Goal: Task Accomplishment & Management: Manage account settings

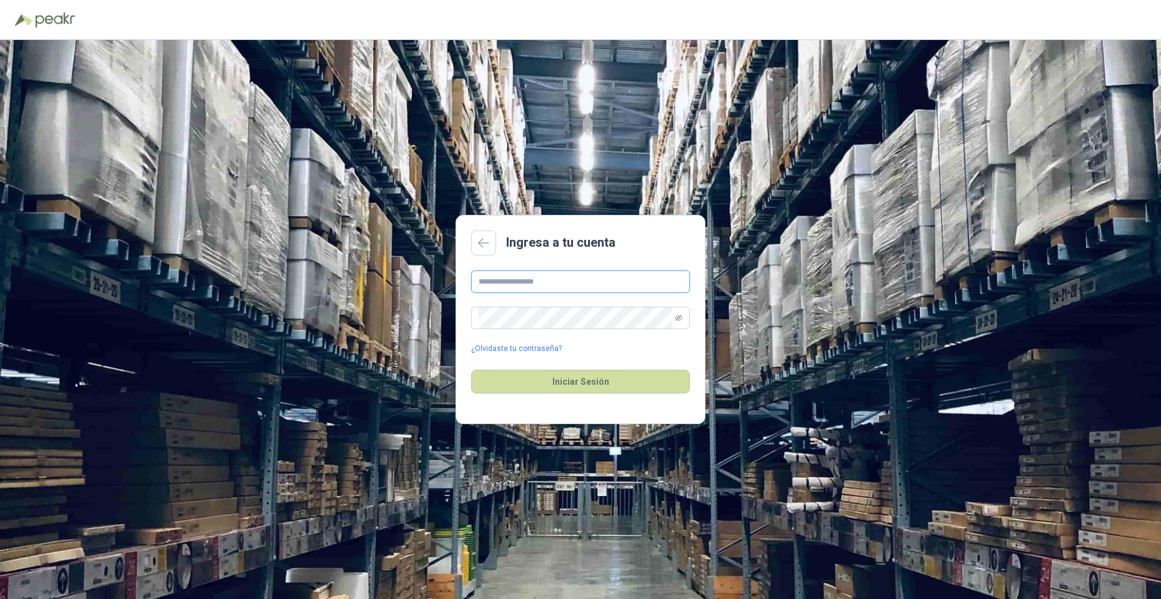
click at [542, 276] on input "text" at bounding box center [580, 282] width 219 height 22
type input "**********"
click at [528, 303] on div "**********" at bounding box center [580, 313] width 219 height 84
click at [471, 370] on button "Iniciar Sesión" at bounding box center [580, 382] width 219 height 24
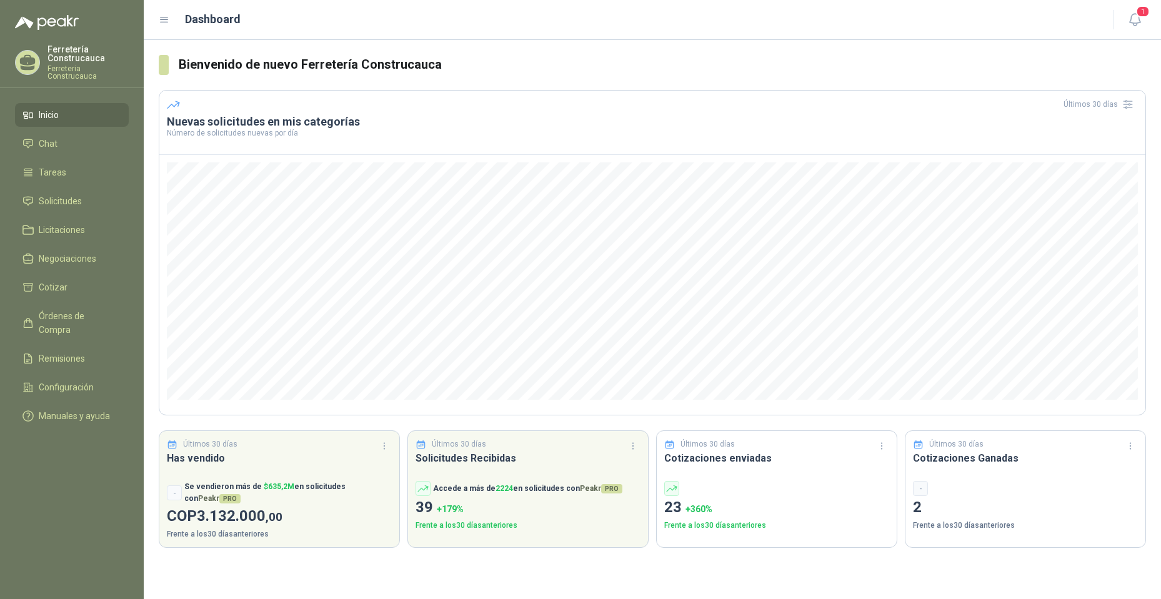
click at [61, 206] on ul "Inicio Chat Tareas Solicitudes Licitaciones Negociaciones Cotizar Órdenes de Co…" at bounding box center [72, 268] width 144 height 330
click at [63, 197] on span "Solicitudes" at bounding box center [60, 201] width 43 height 14
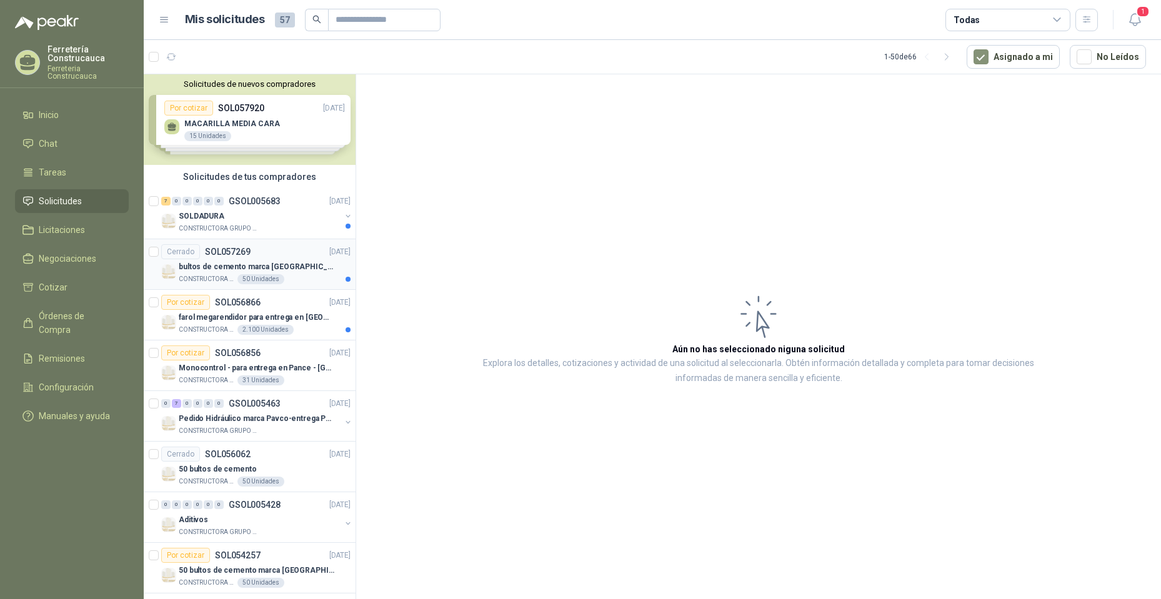
click at [285, 249] on div "Cerrado SOL057269 25/09/25" at bounding box center [255, 251] width 189 height 15
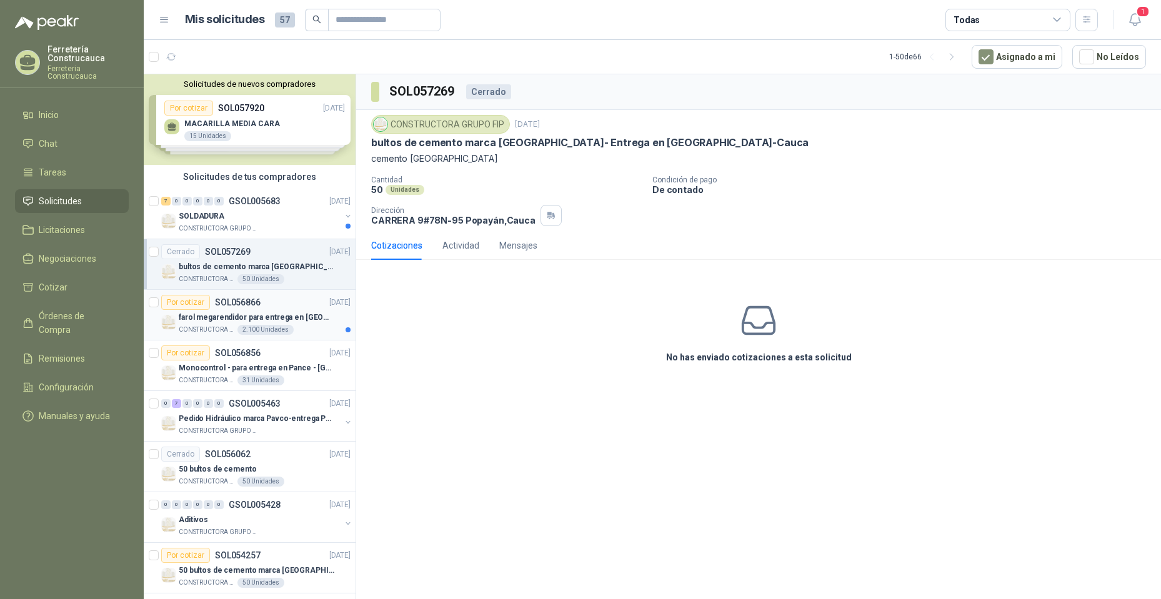
click at [189, 319] on p "farol megarendidor para entrega en Popayán" at bounding box center [257, 318] width 156 height 12
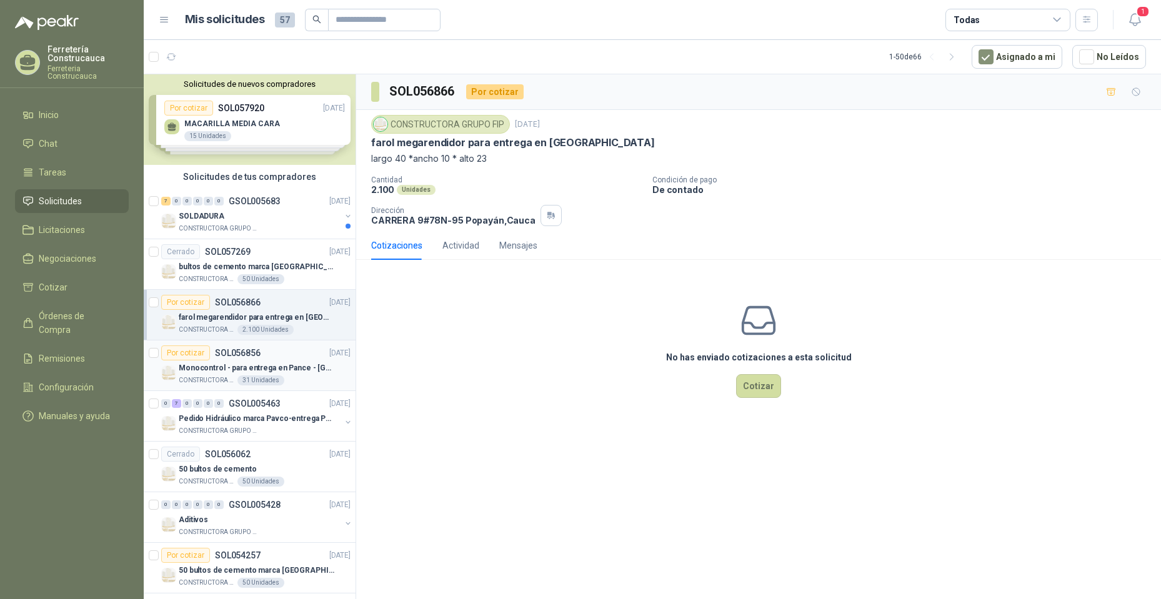
click at [203, 374] on div "Monocontrol - para entrega en Pance - Cali" at bounding box center [265, 368] width 172 height 15
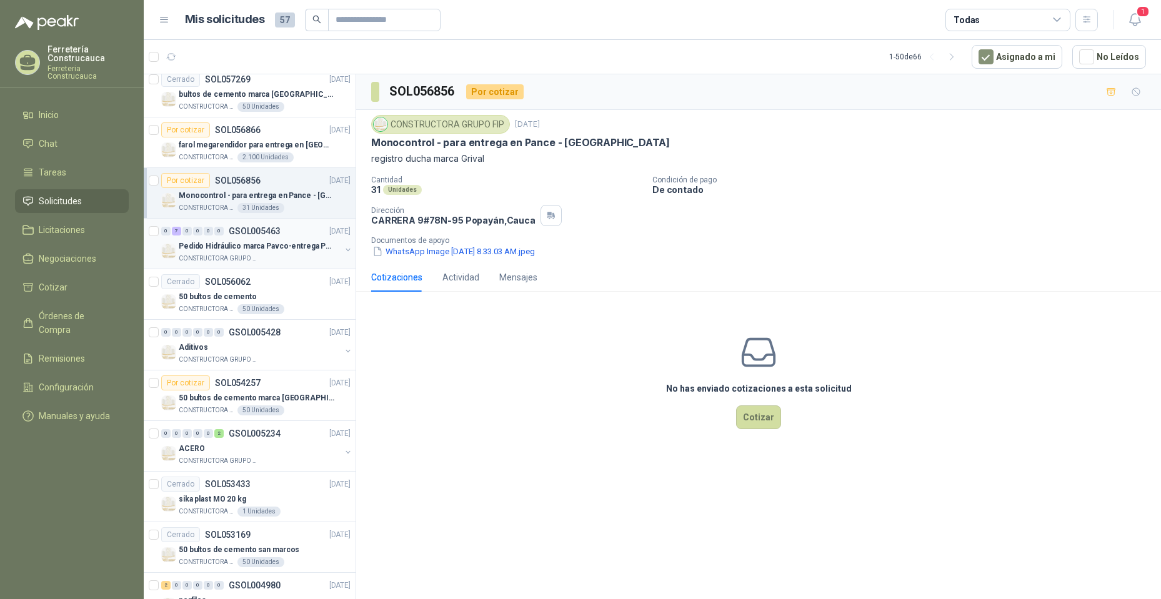
scroll to position [187, 0]
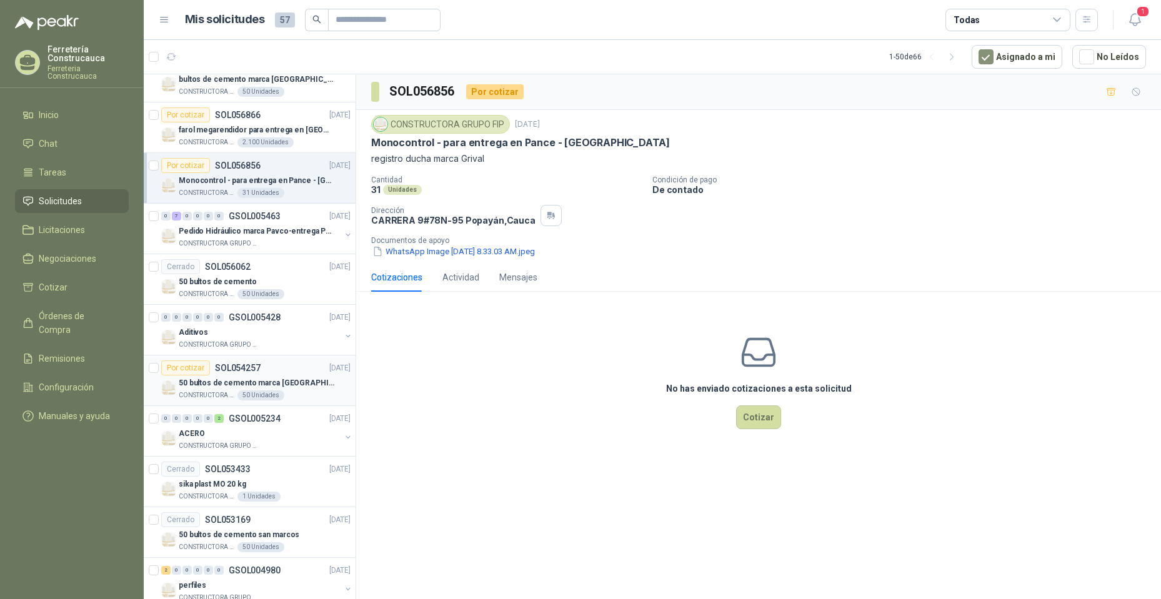
click at [204, 389] on p "50 bultos de cemento marca San Marcos" at bounding box center [257, 383] width 156 height 12
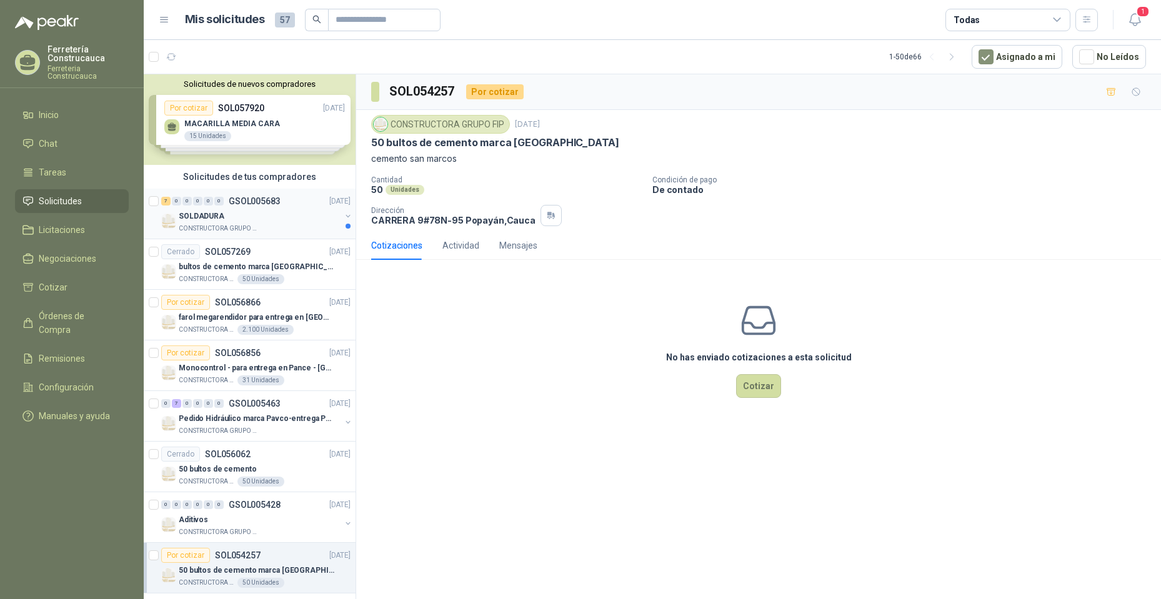
click at [255, 224] on div "CONSTRUCTORA GRUPO FIP" at bounding box center [260, 229] width 162 height 10
